Goal: Information Seeking & Learning: Understand process/instructions

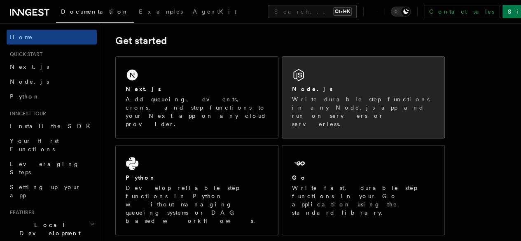
click at [282, 108] on div "Node.js Write durable step functions in any Node.js app and run on servers or s…" at bounding box center [363, 97] width 162 height 81
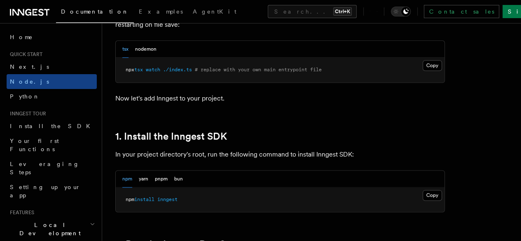
scroll to position [470, 0]
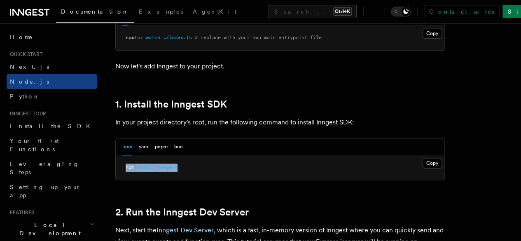
drag, startPoint x: 194, startPoint y: 185, endPoint x: 108, endPoint y: 175, distance: 87.1
copy span "npm install inngest"
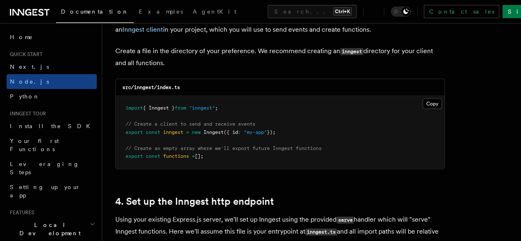
scroll to position [1068, 0]
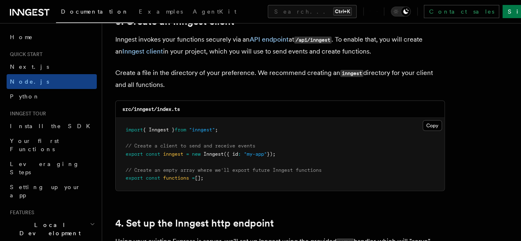
drag, startPoint x: 224, startPoint y: 172, endPoint x: 116, endPoint y: 120, distance: 120.0
click at [116, 120] on pre "import { Inngest } from "inngest" ; // Create a client to send and receive even…" at bounding box center [280, 154] width 329 height 73
copy code "import { Inngest } from "inngest" ; // Create a client to send and receive even…"
